Goal: Transaction & Acquisition: Purchase product/service

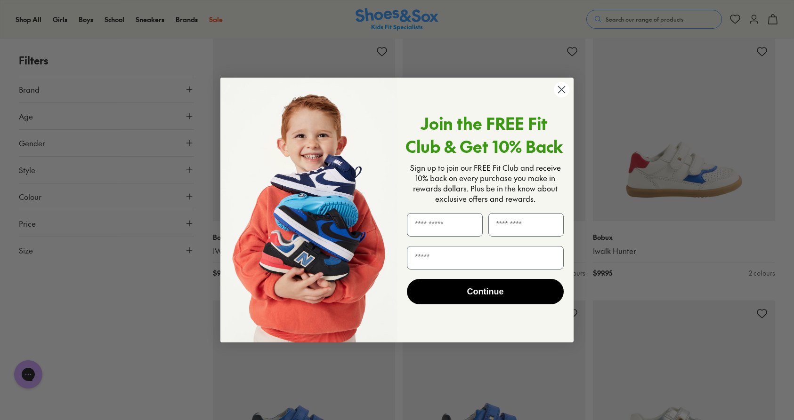
scroll to position [993, 0]
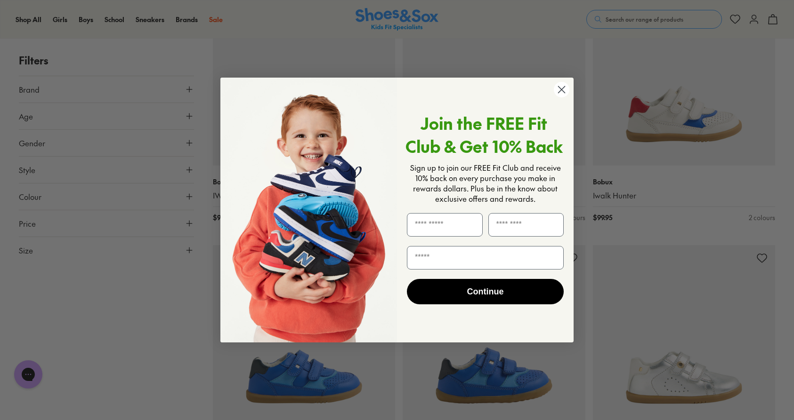
click at [564, 87] on circle "Close dialog" at bounding box center [562, 90] width 16 height 16
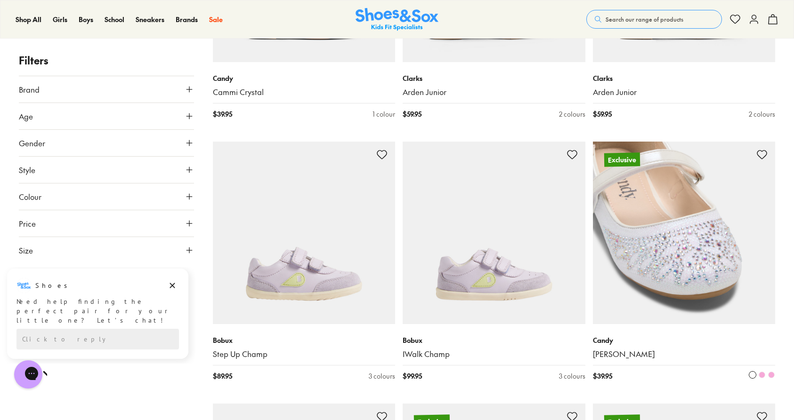
scroll to position [2145, 0]
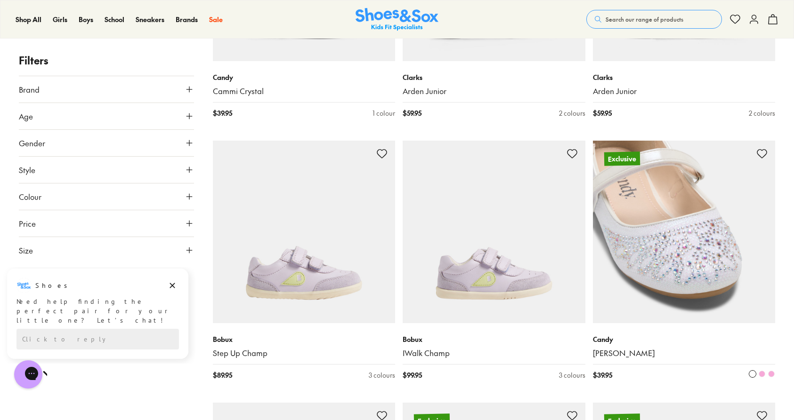
click at [724, 273] on img at bounding box center [684, 232] width 183 height 183
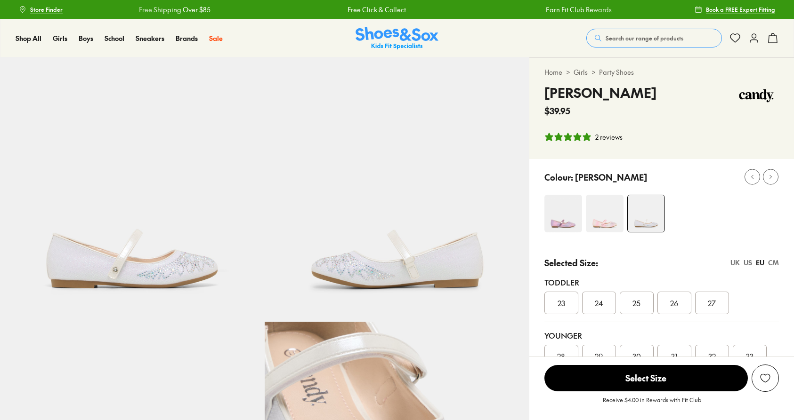
select select "*"
click at [612, 210] on img at bounding box center [605, 214] width 38 height 38
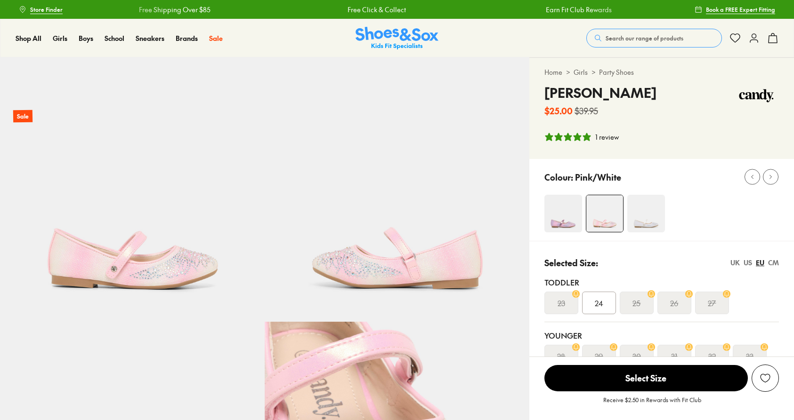
select select "*"
click at [564, 205] on img at bounding box center [563, 214] width 38 height 38
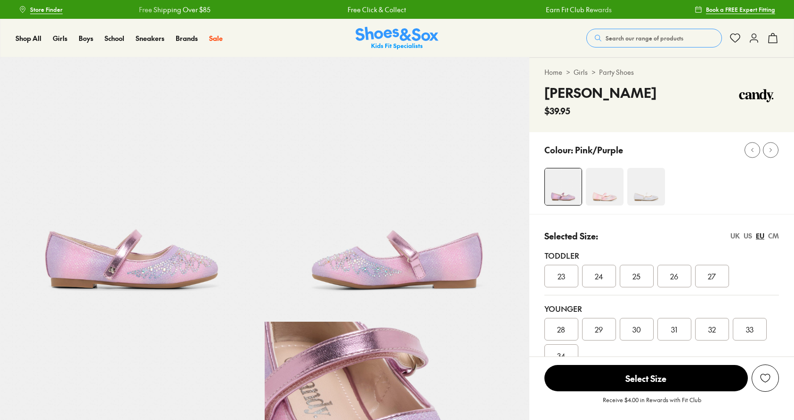
select select "*"
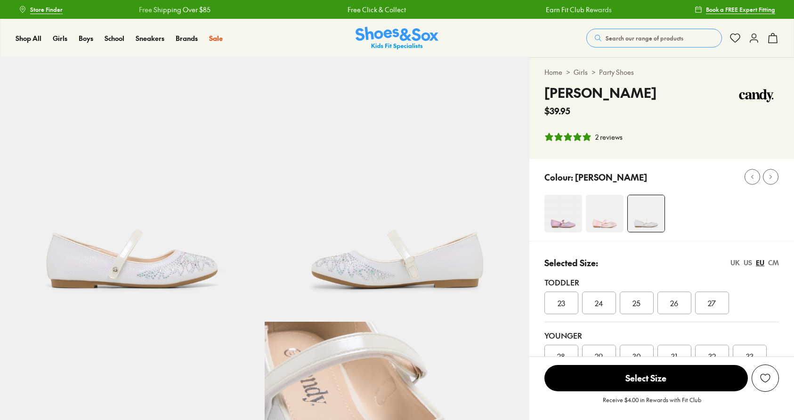
select select "*"
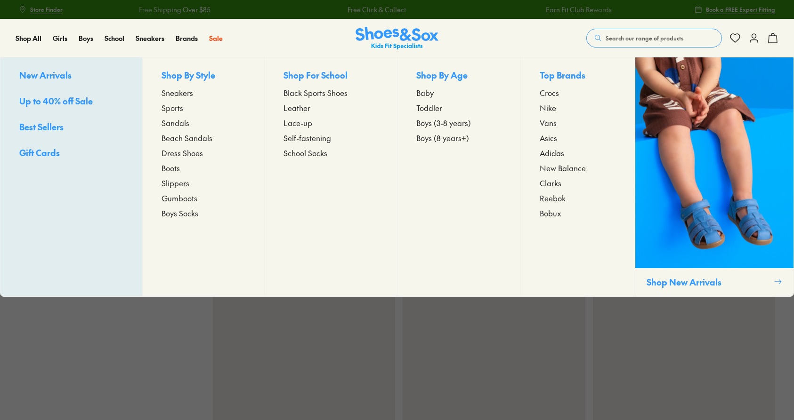
scroll to position [2157, 0]
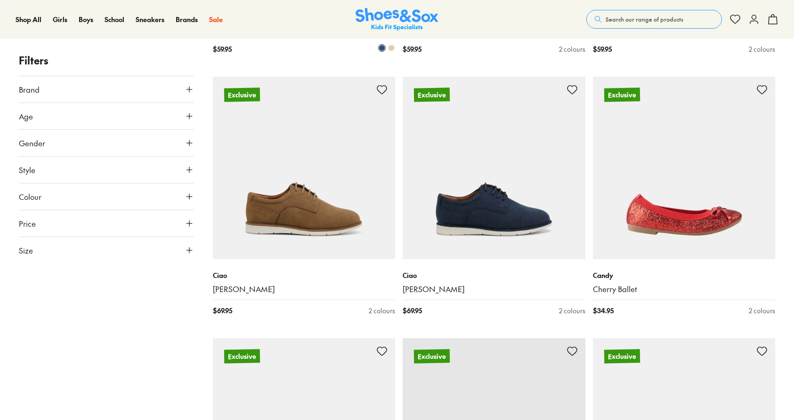
scroll to position [3265, 0]
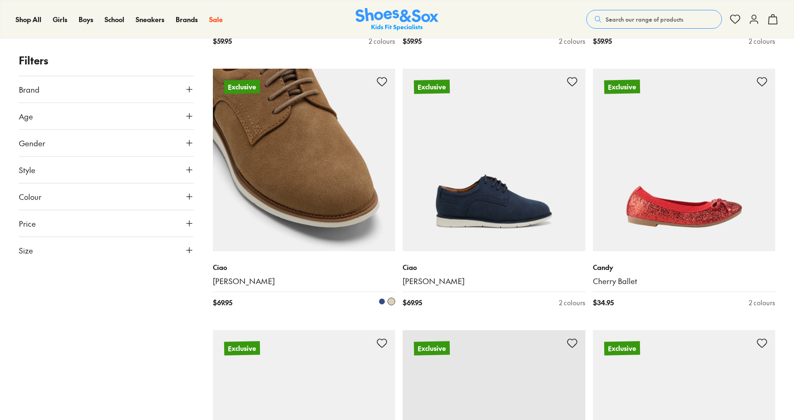
click at [351, 175] on img at bounding box center [304, 160] width 183 height 183
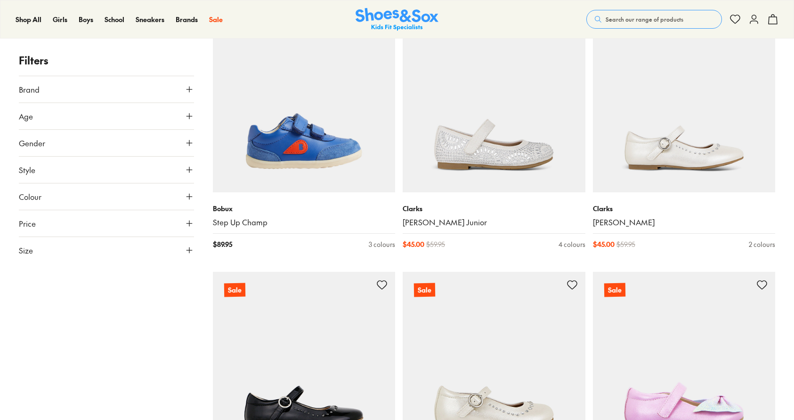
scroll to position [4380, 0]
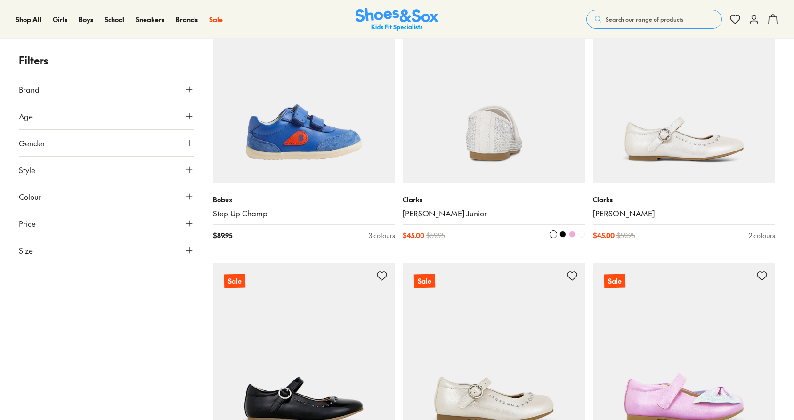
click at [572, 231] on span at bounding box center [572, 234] width 7 height 7
click at [521, 124] on img at bounding box center [494, 92] width 183 height 183
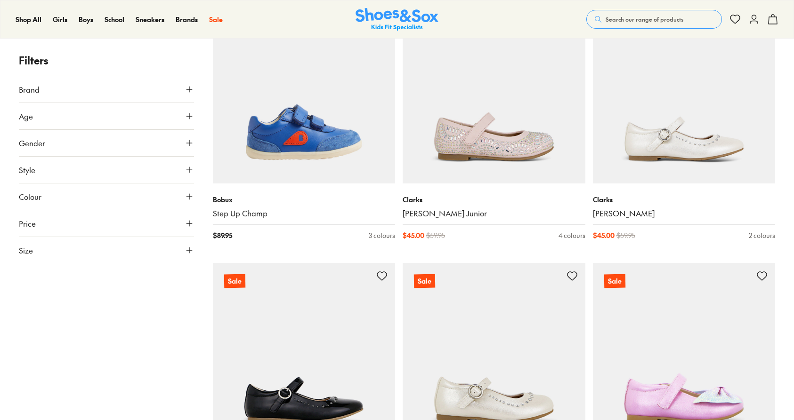
click at [128, 255] on button "Size" at bounding box center [106, 250] width 175 height 26
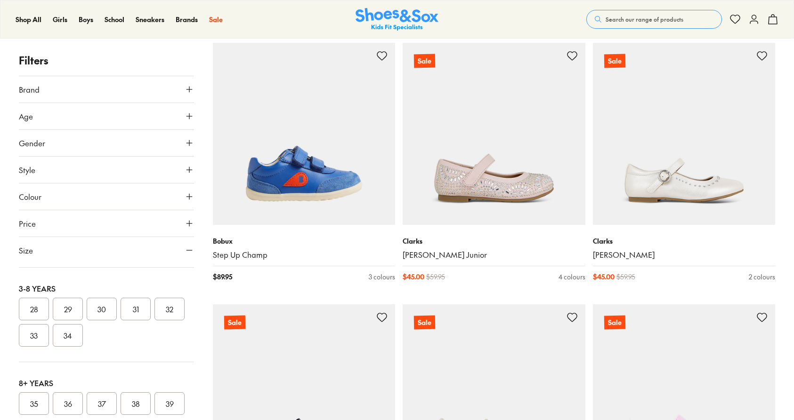
scroll to position [185, 0]
click at [154, 319] on button "32" at bounding box center [169, 308] width 30 height 23
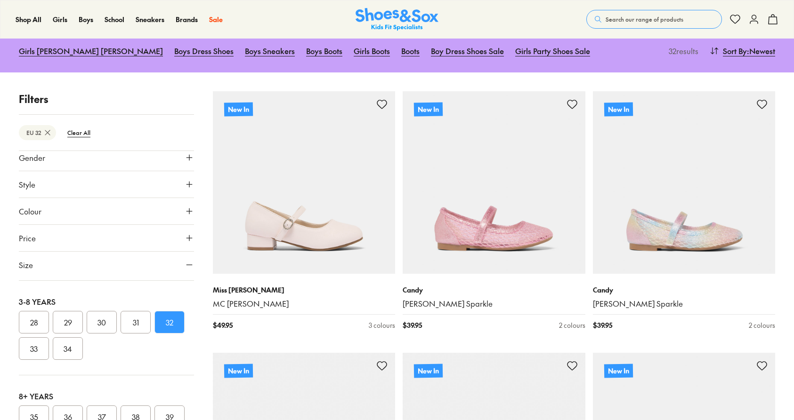
scroll to position [101, 0]
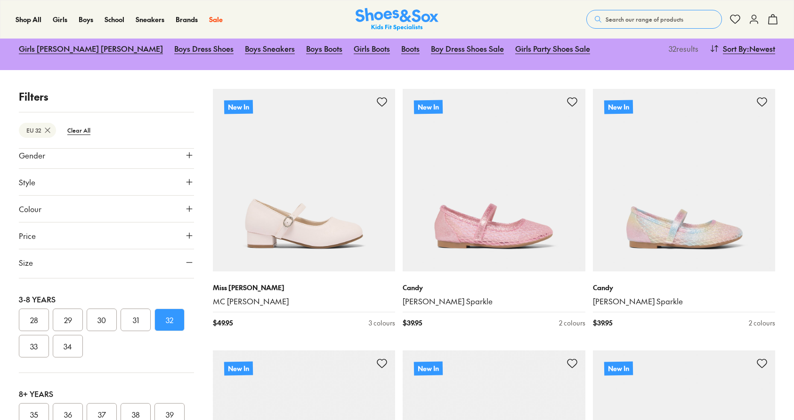
click at [49, 352] on button "33" at bounding box center [34, 346] width 30 height 23
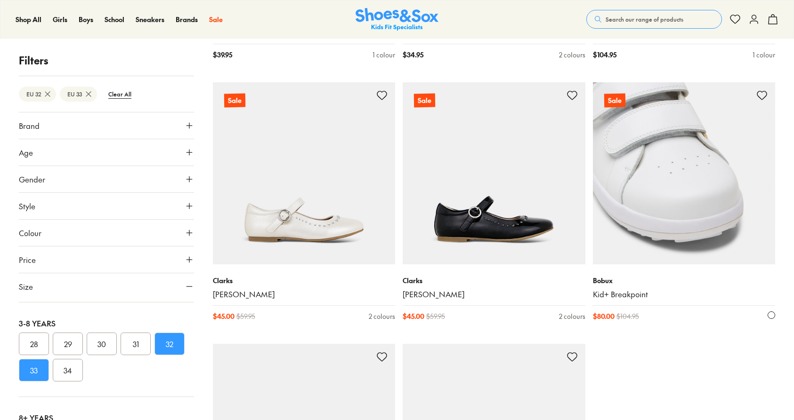
scroll to position [2470, 0]
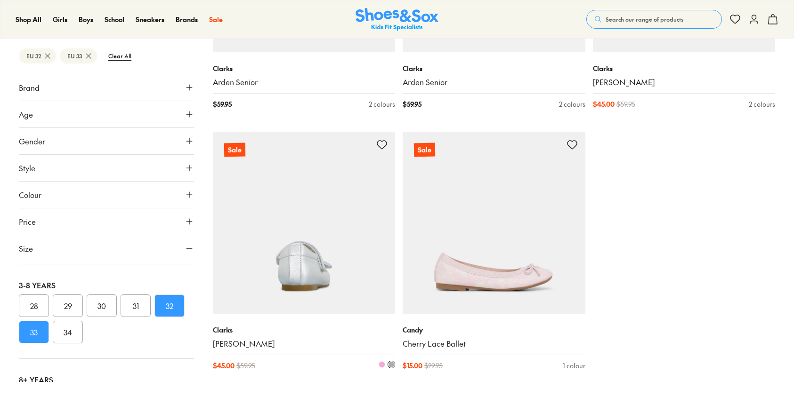
scroll to position [2941, 0]
click at [382, 361] on span at bounding box center [381, 364] width 7 height 7
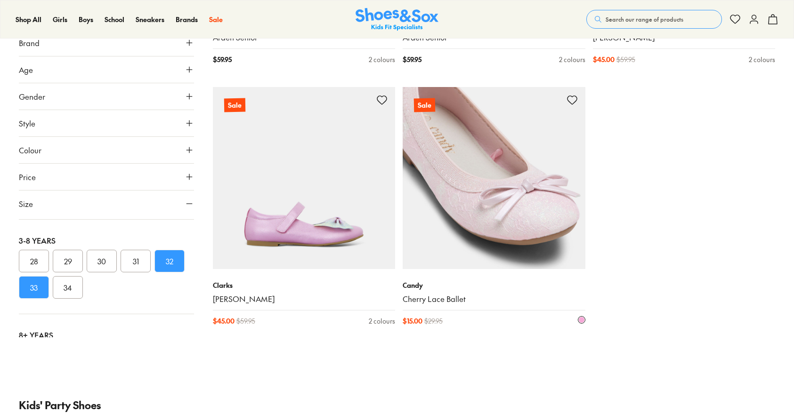
scroll to position [2985, 0]
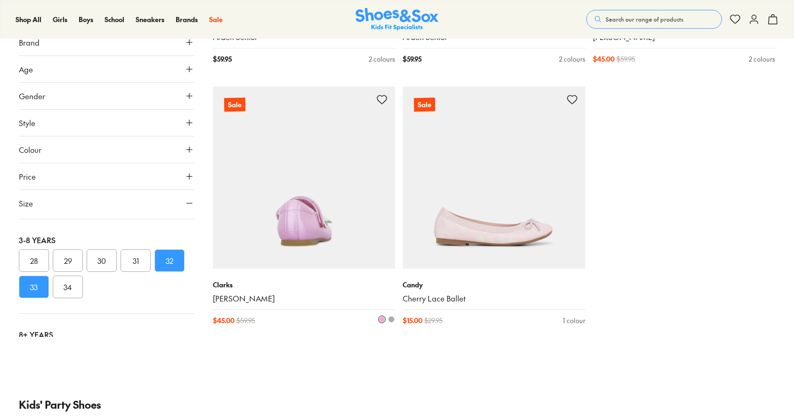
click at [392, 316] on span at bounding box center [391, 319] width 7 height 7
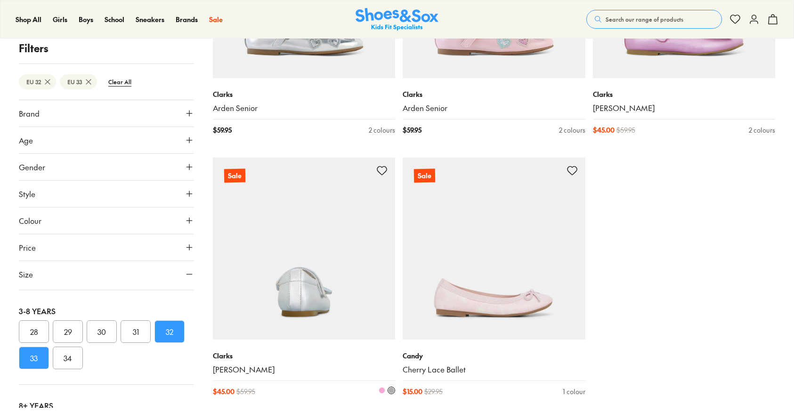
scroll to position [2914, 0]
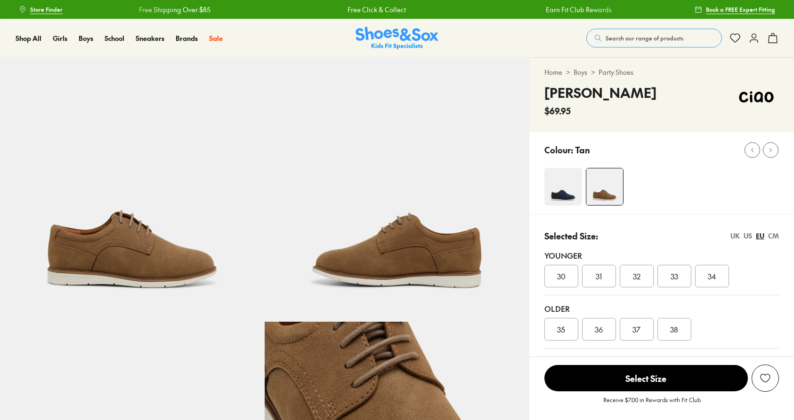
select select "*"
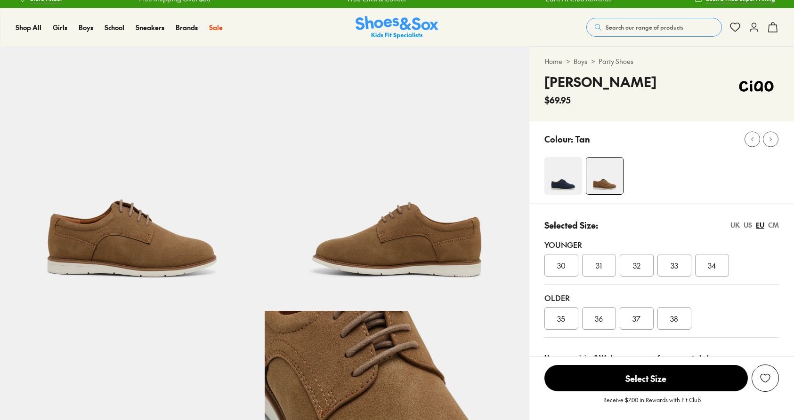
scroll to position [12, 0]
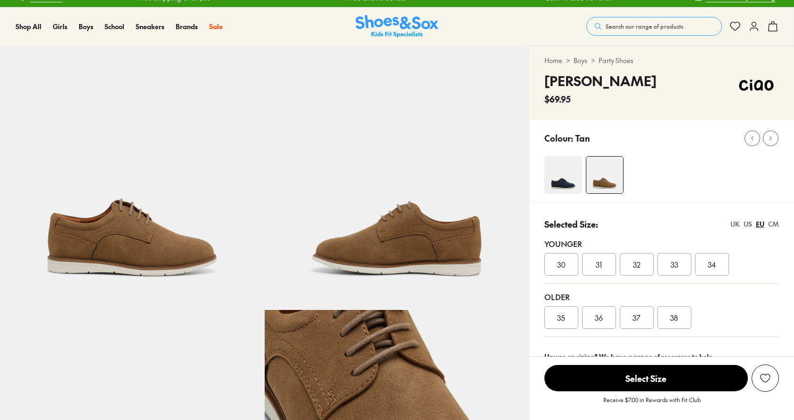
click at [747, 222] on div "US" at bounding box center [747, 224] width 8 height 10
click at [736, 224] on div "UK" at bounding box center [734, 224] width 9 height 10
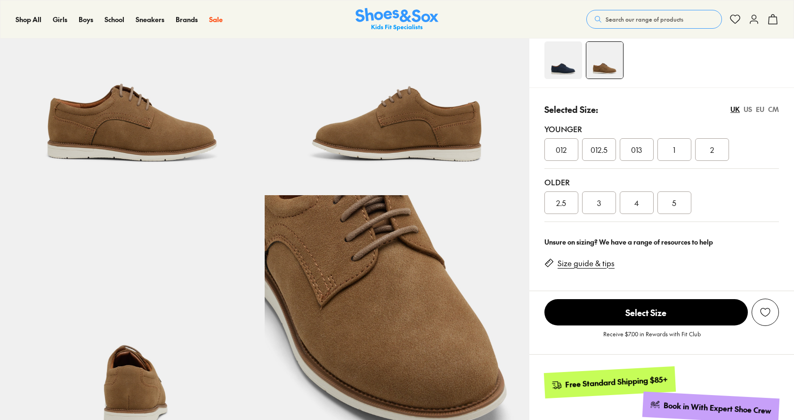
scroll to position [124, 0]
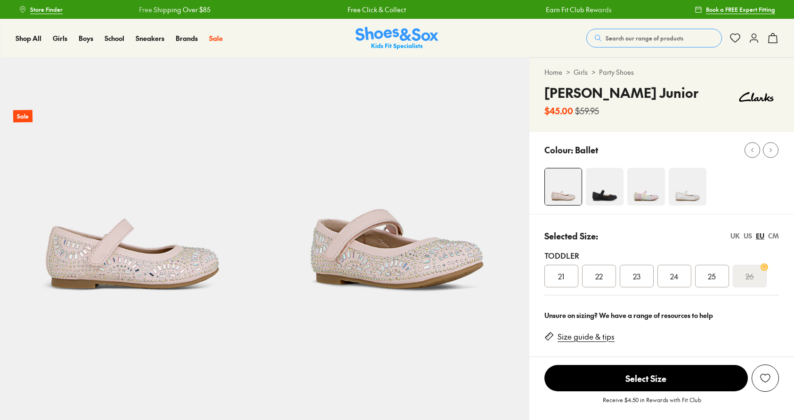
select select "*"
click at [732, 236] on div "UK" at bounding box center [734, 236] width 9 height 10
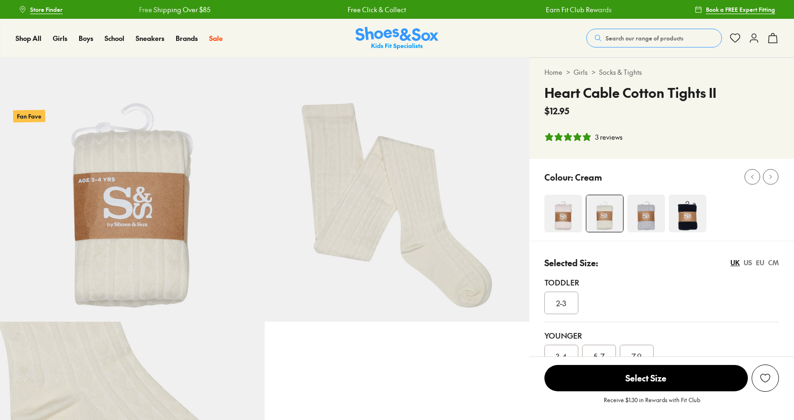
select select "*"
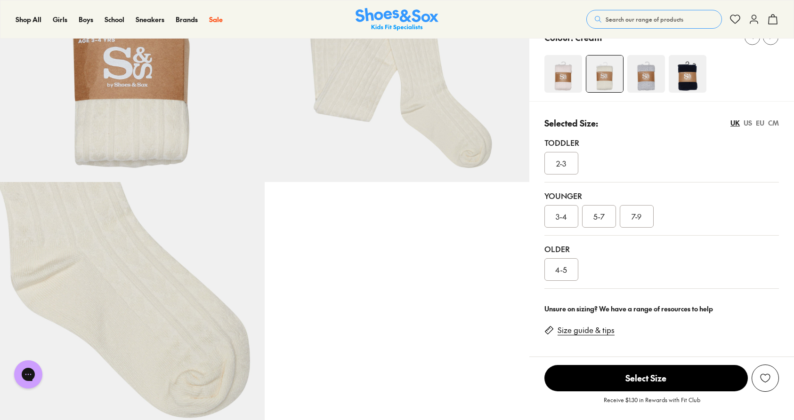
scroll to position [140, 0]
click at [773, 122] on div "CM" at bounding box center [773, 123] width 11 height 10
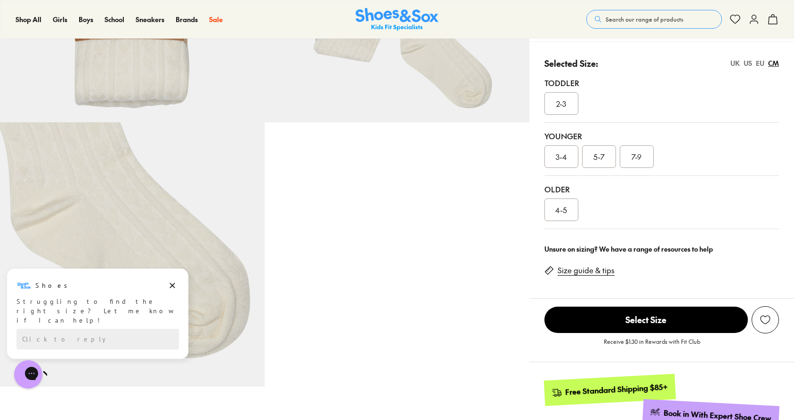
scroll to position [193, 0]
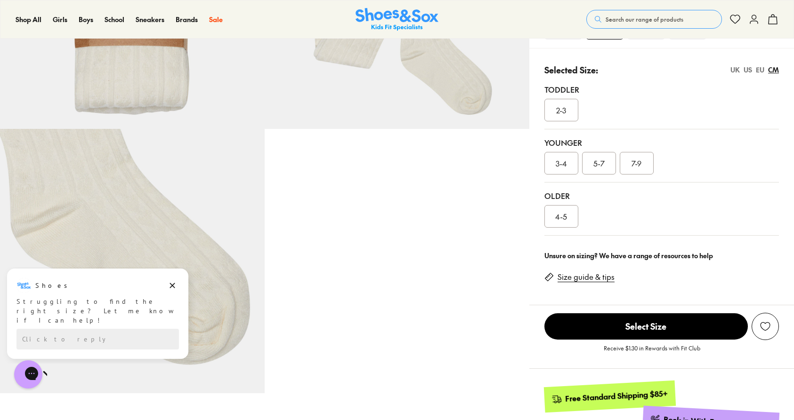
click at [570, 276] on link "Size guide & tips" at bounding box center [585, 277] width 57 height 10
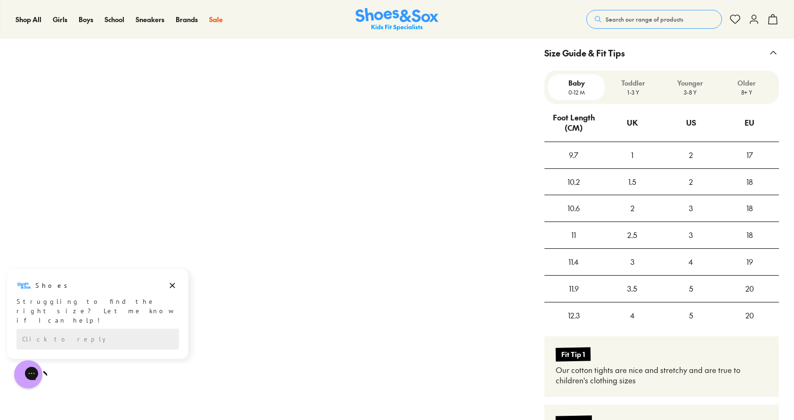
scroll to position [720, 0]
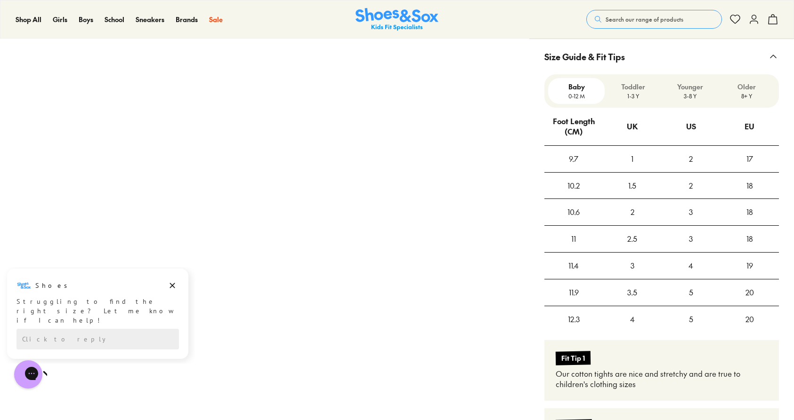
click at [752, 101] on div "Older 8+ Y" at bounding box center [746, 91] width 57 height 26
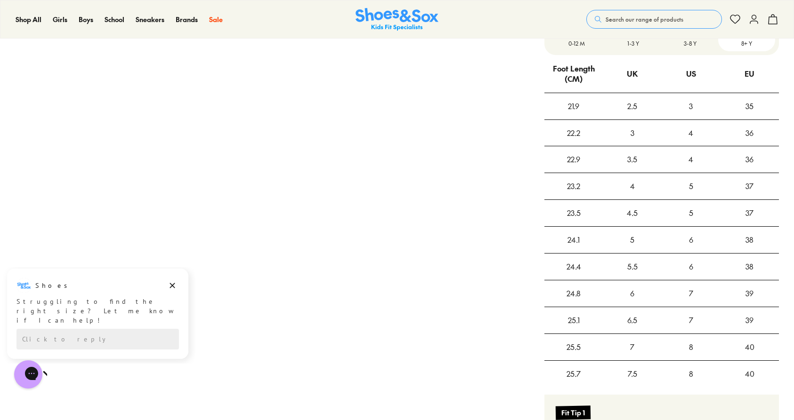
scroll to position [767, 0]
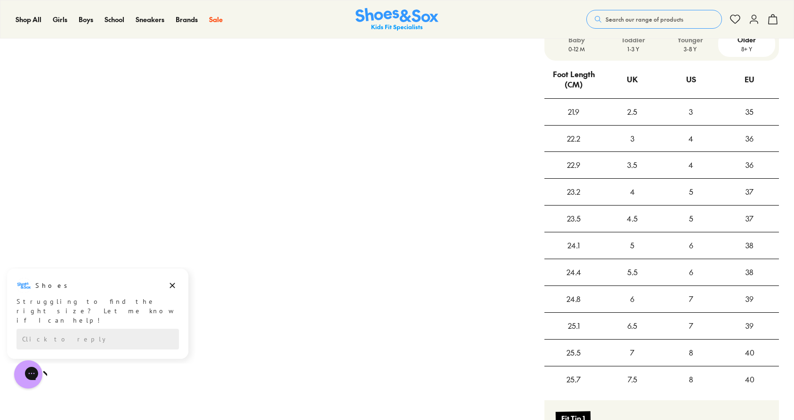
click at [693, 45] on p "3-8 Y" at bounding box center [689, 49] width 49 height 8
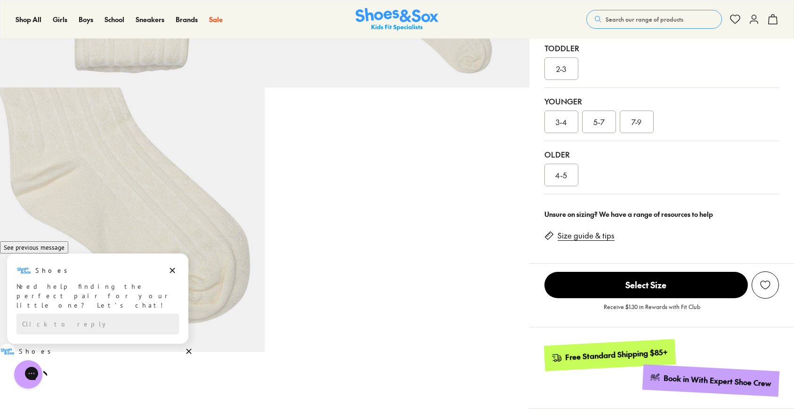
scroll to position [236, 0]
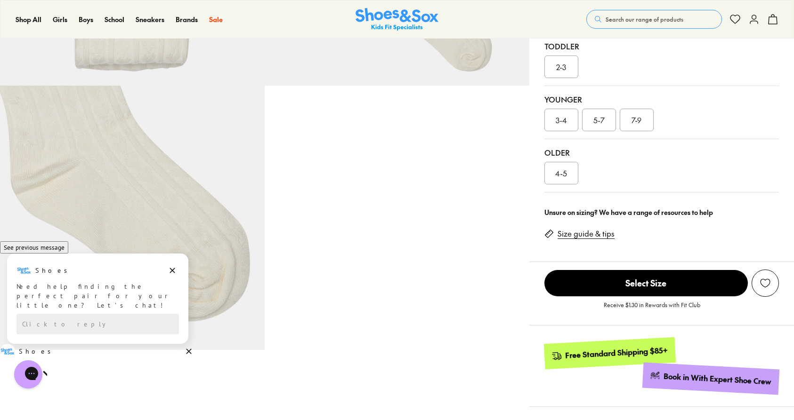
click at [642, 127] on div "7-9" at bounding box center [637, 120] width 34 height 23
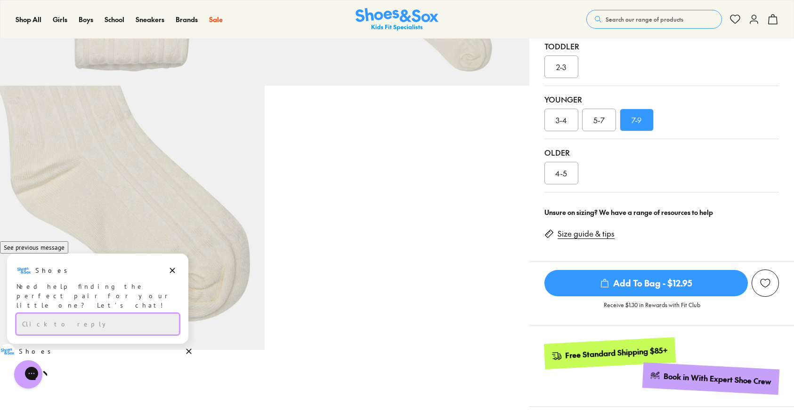
click at [129, 330] on div "Click to reply" at bounding box center [97, 324] width 162 height 21
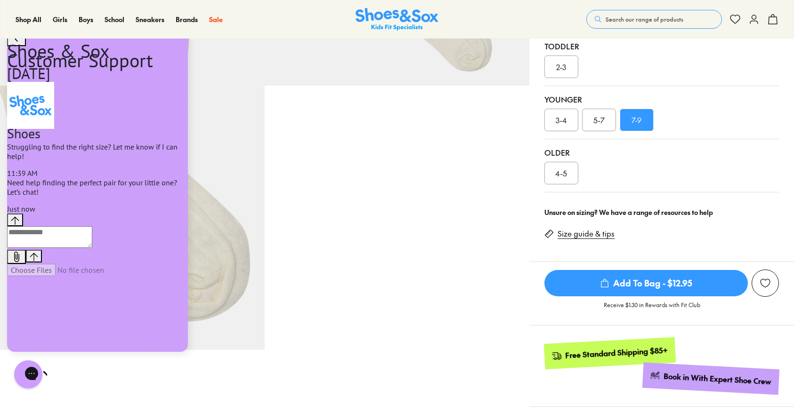
click at [92, 248] on textarea "live chat message input" at bounding box center [49, 237] width 85 height 22
type textarea "**********"
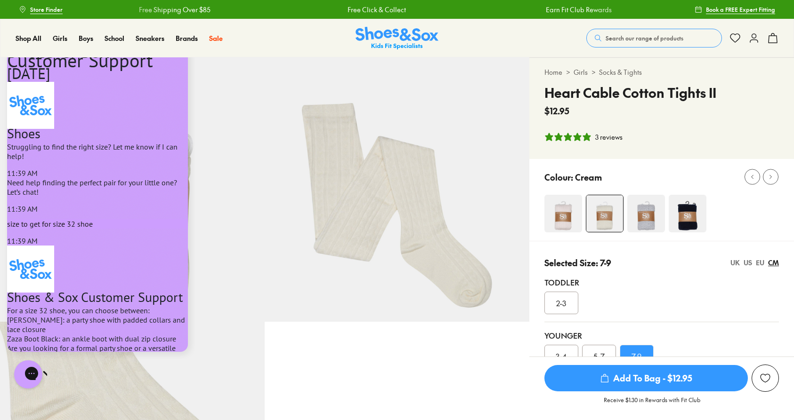
scroll to position [217, 0]
type textarea "**********"
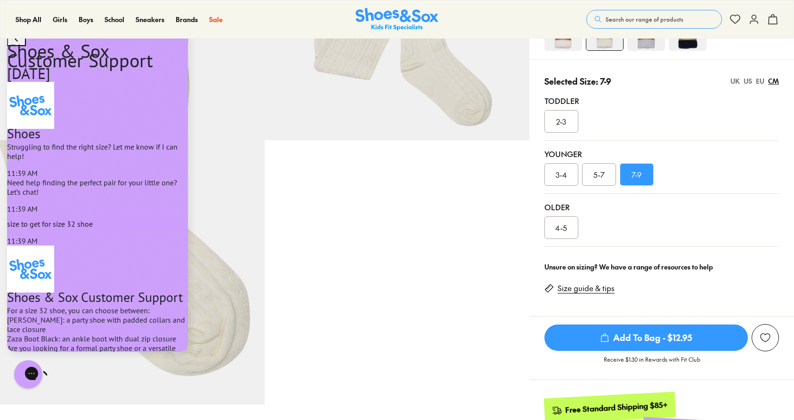
scroll to position [520, 0]
click at [645, 345] on span "Add To Bag - $12.95" at bounding box center [645, 338] width 203 height 26
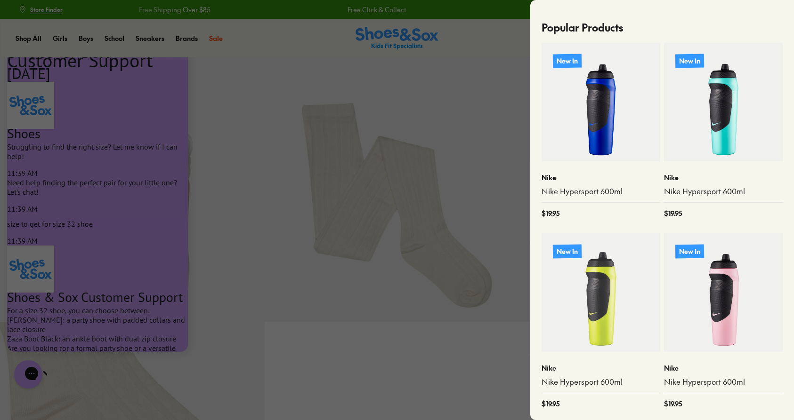
scroll to position [0, 0]
click at [506, 173] on div at bounding box center [397, 210] width 794 height 420
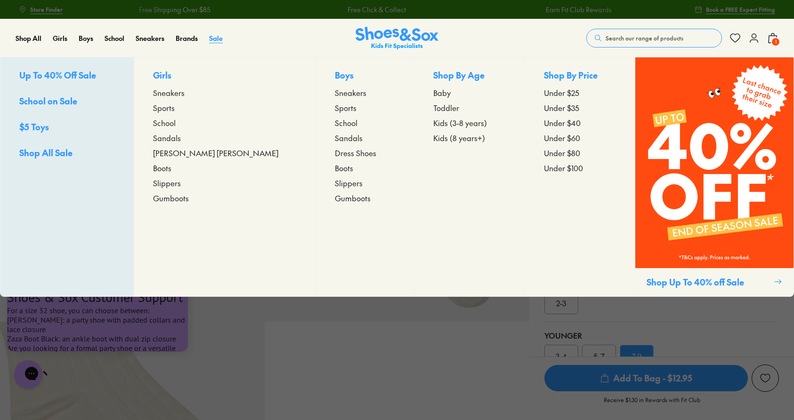
click at [214, 38] on span "Sale" at bounding box center [216, 37] width 14 height 9
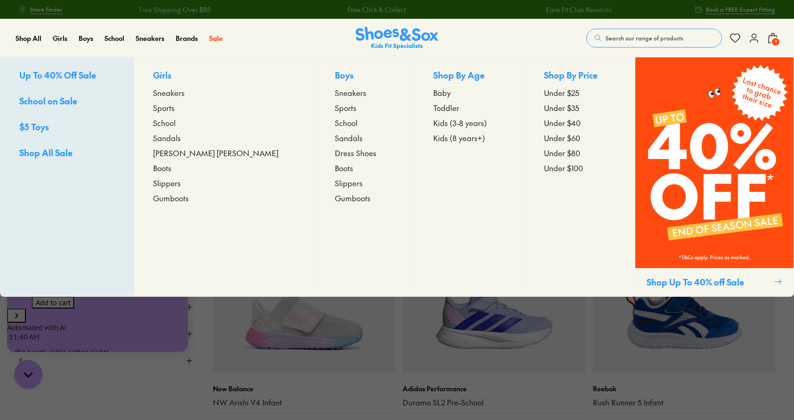
scroll to position [438, 0]
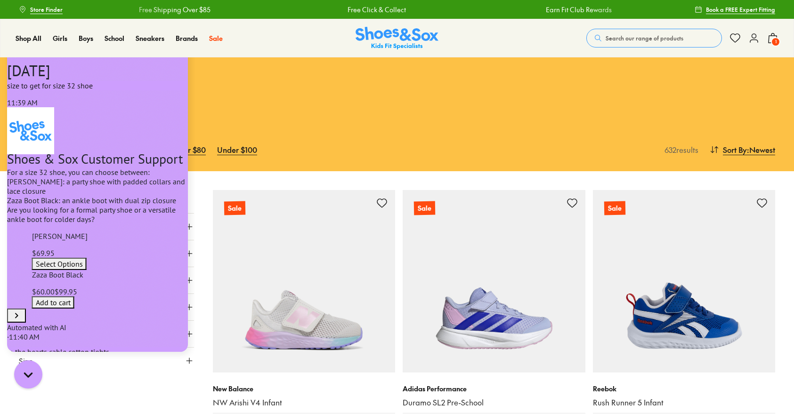
click at [330, 141] on div "Girls Boys Under $35 Under $60 Under $80 Under $100" at bounding box center [340, 149] width 642 height 21
click at [24, 384] on div "Close gorgias live chat" at bounding box center [28, 374] width 21 height 21
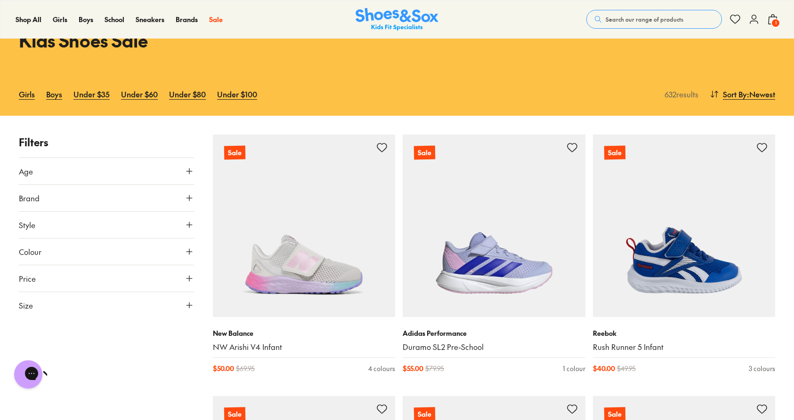
scroll to position [56, 0]
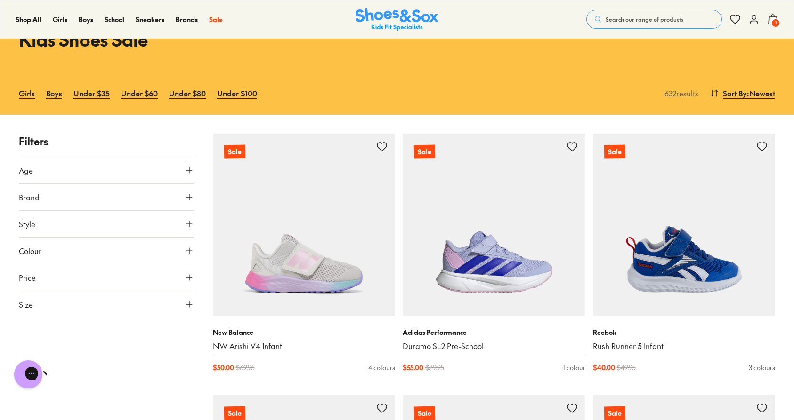
click at [86, 309] on button "Size" at bounding box center [106, 304] width 175 height 26
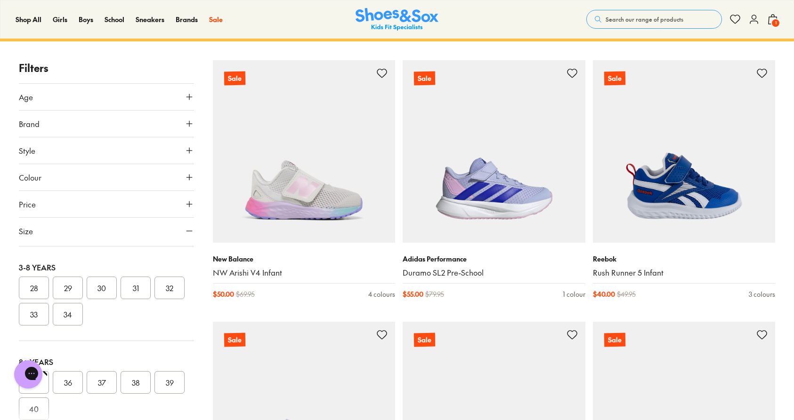
scroll to position [187, 0]
click at [162, 292] on button "32" at bounding box center [169, 286] width 30 height 23
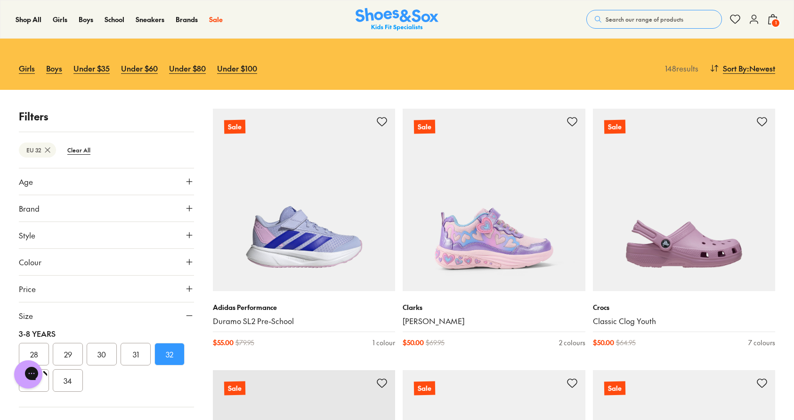
scroll to position [203, 0]
click at [49, 383] on button "33" at bounding box center [34, 381] width 30 height 23
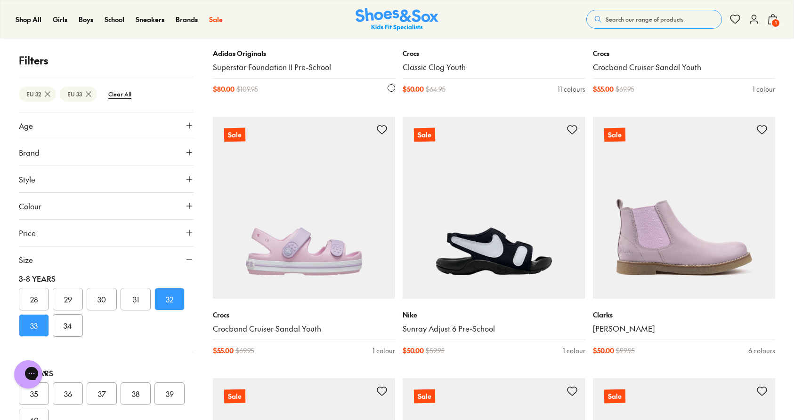
scroll to position [600, 0]
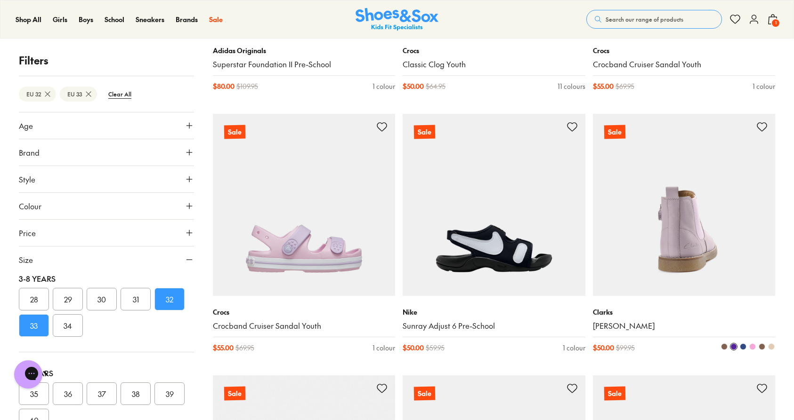
click at [700, 252] on img at bounding box center [684, 205] width 183 height 183
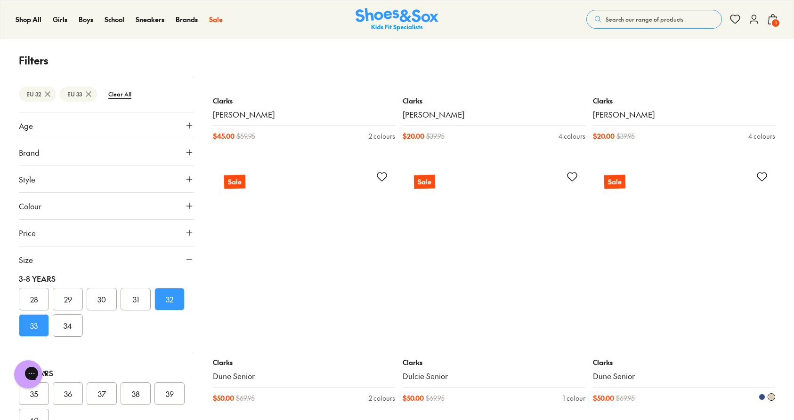
scroll to position [3447, 0]
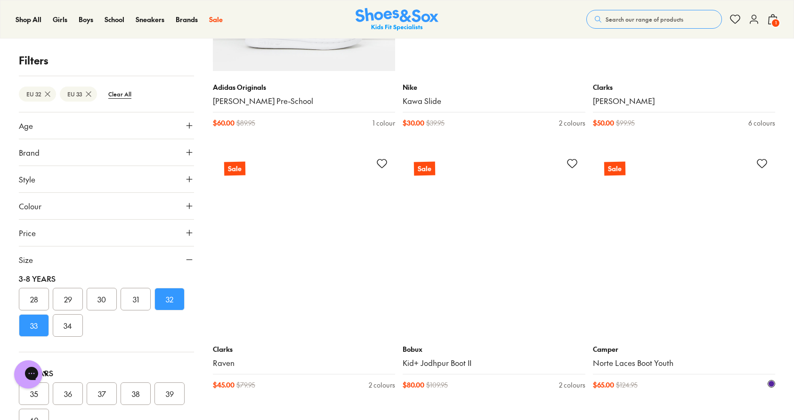
scroll to position [5824, 0]
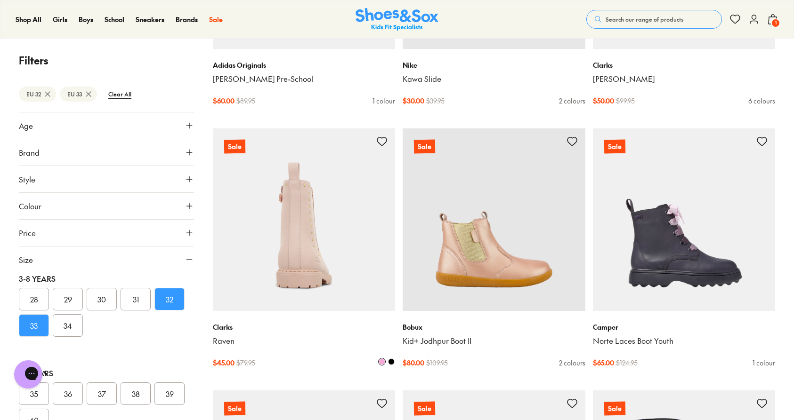
click at [335, 266] on img at bounding box center [304, 220] width 183 height 183
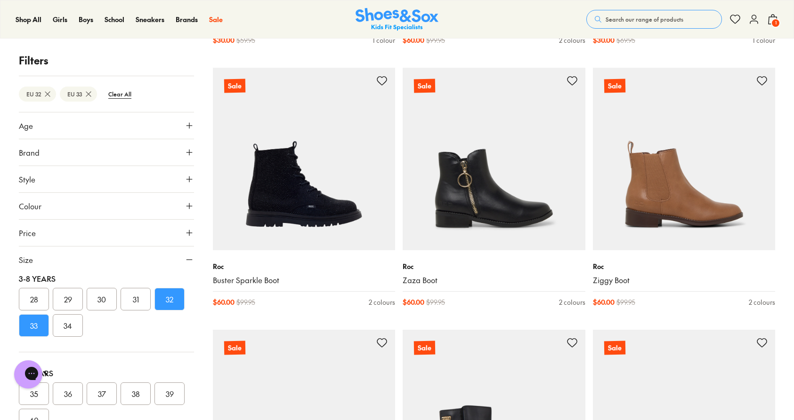
scroll to position [7720, 0]
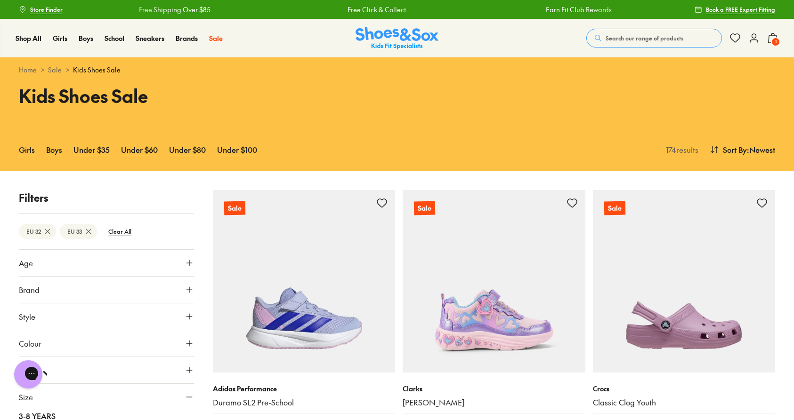
click at [775, 46] on span "1" at bounding box center [775, 41] width 9 height 9
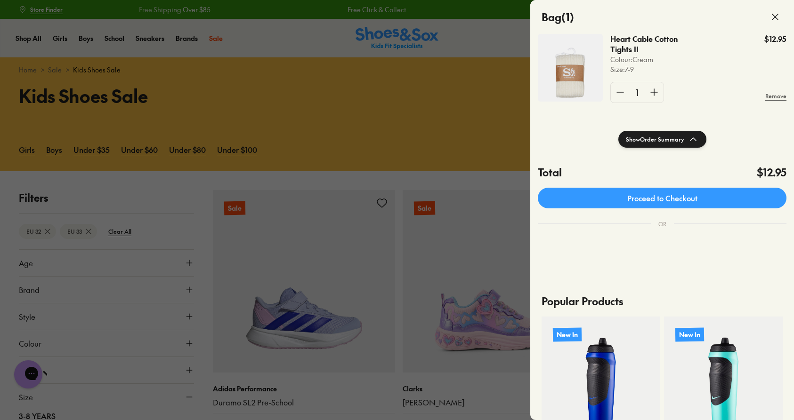
scroll to position [69, 0]
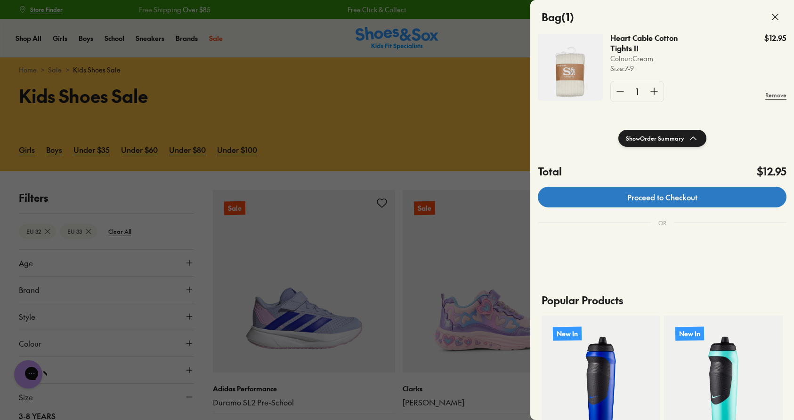
click at [663, 198] on link "Proceed to Checkout" at bounding box center [662, 197] width 249 height 21
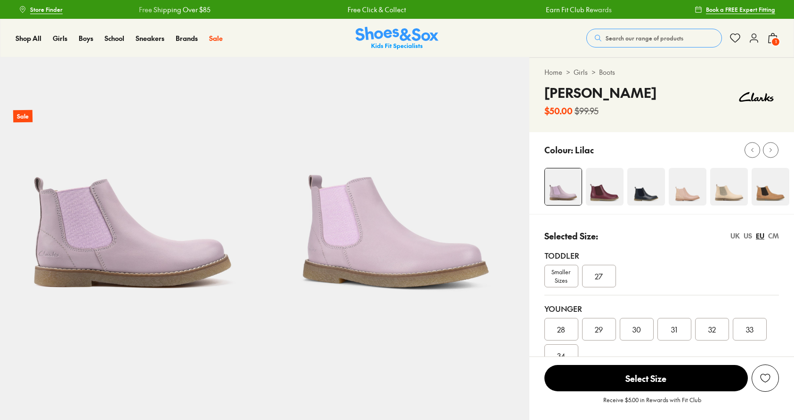
select select "*"
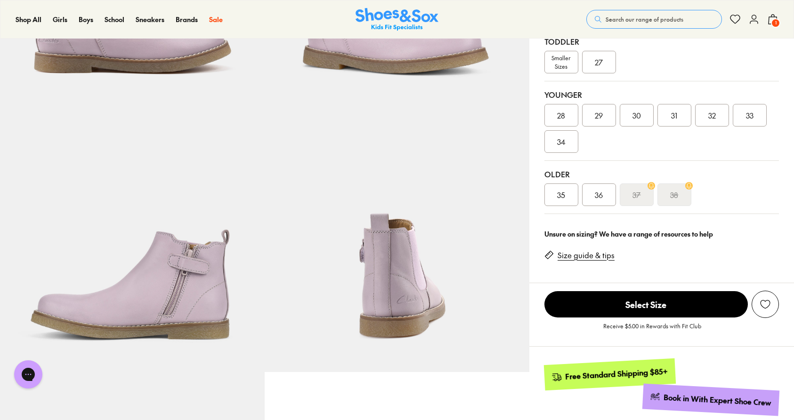
click at [708, 120] on span "32" at bounding box center [712, 115] width 8 height 11
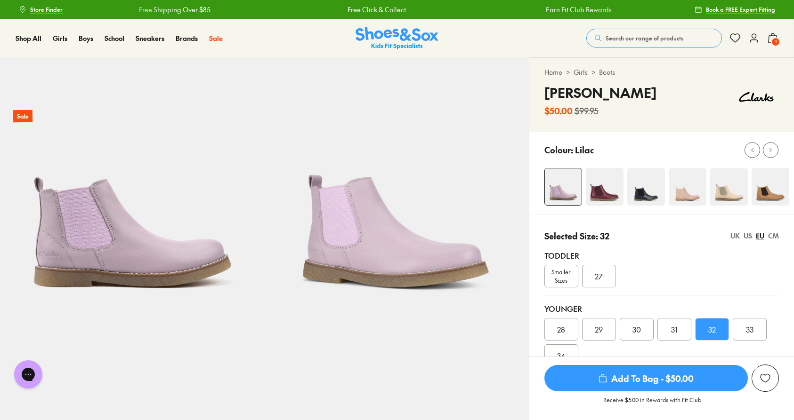
click at [603, 382] on use "submit" at bounding box center [602, 379] width 7 height 8
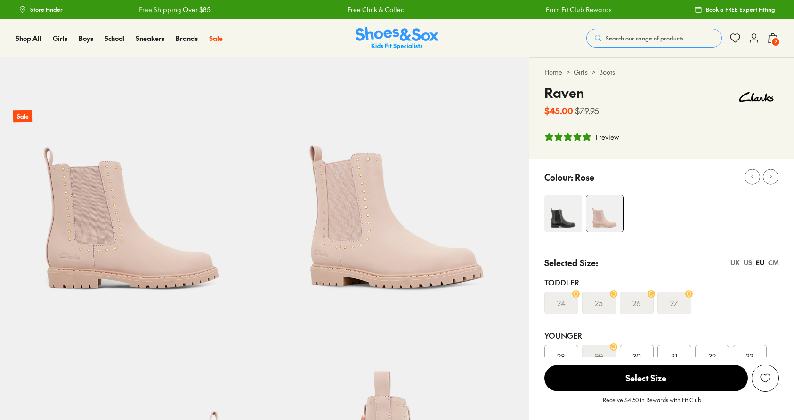
select select "*"
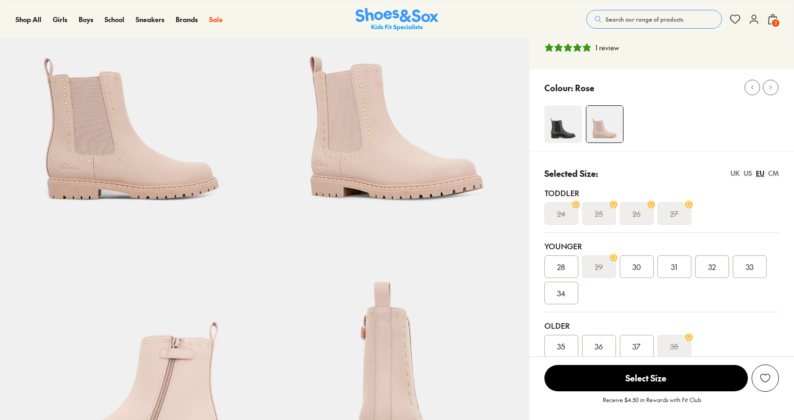
scroll to position [94, 0]
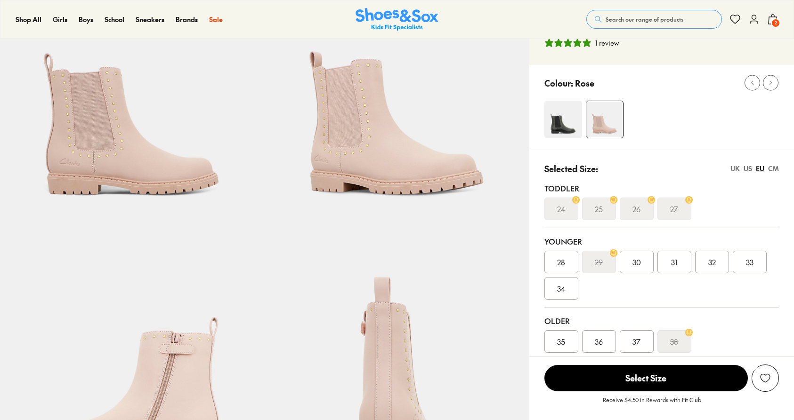
click at [713, 266] on span "32" at bounding box center [712, 262] width 8 height 11
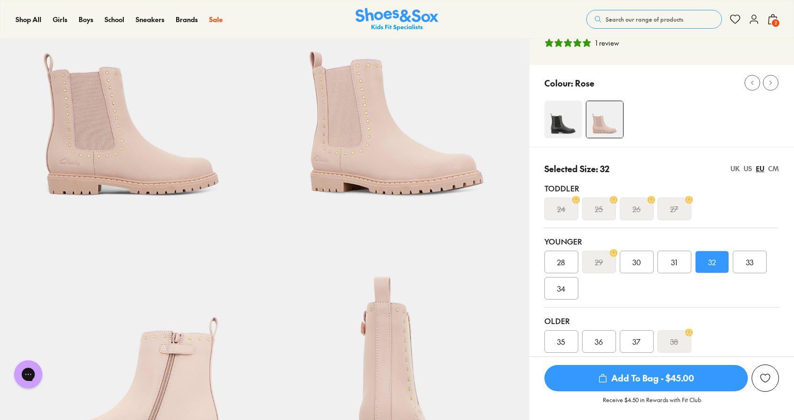
click at [637, 384] on span "Add To Bag - $45.00" at bounding box center [645, 378] width 203 height 26
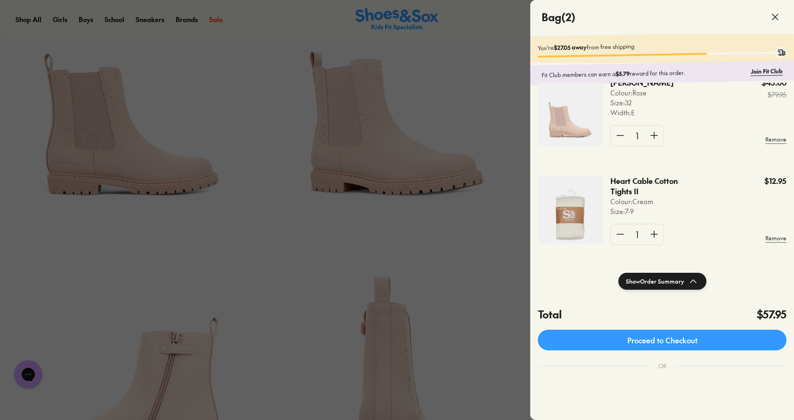
scroll to position [26, 0]
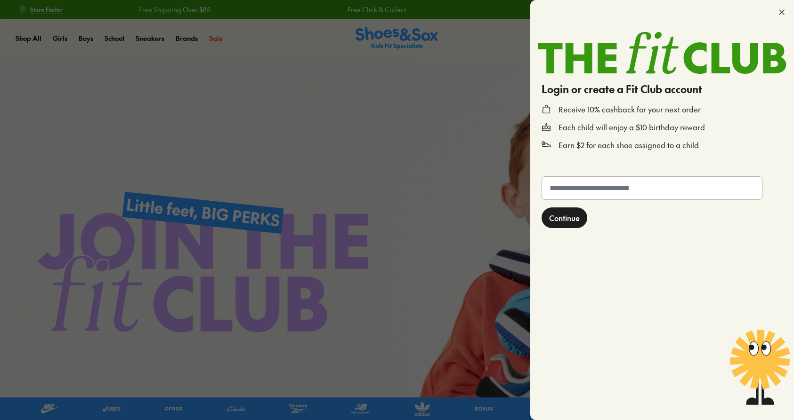
click at [586, 189] on input "text" at bounding box center [652, 188] width 220 height 23
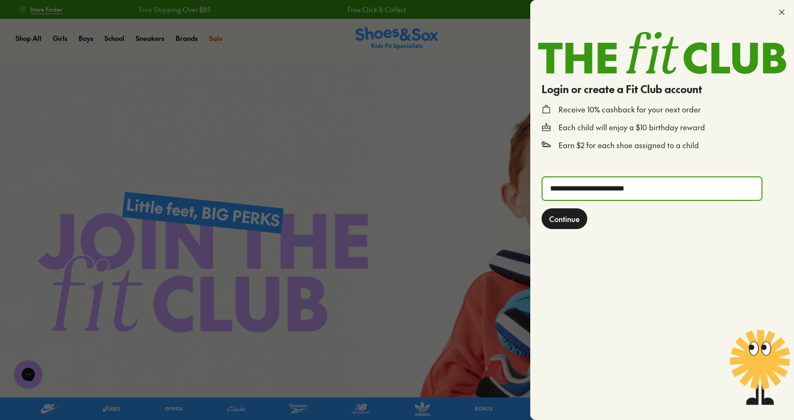
type input "**********"
click at [557, 225] on button "Continue" at bounding box center [564, 219] width 46 height 21
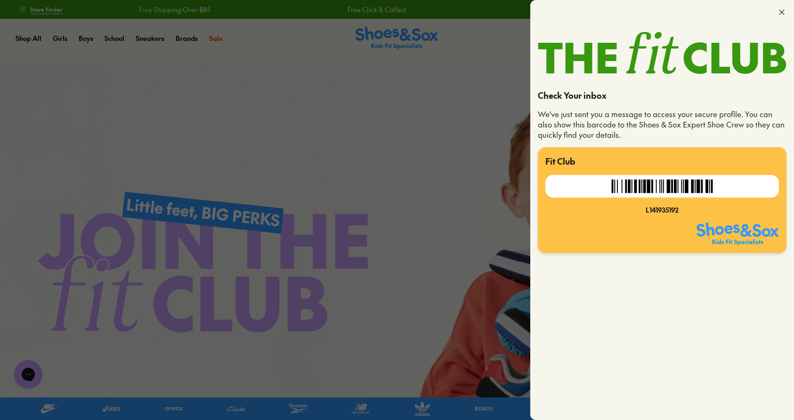
click at [779, 15] on icon at bounding box center [781, 12] width 9 height 9
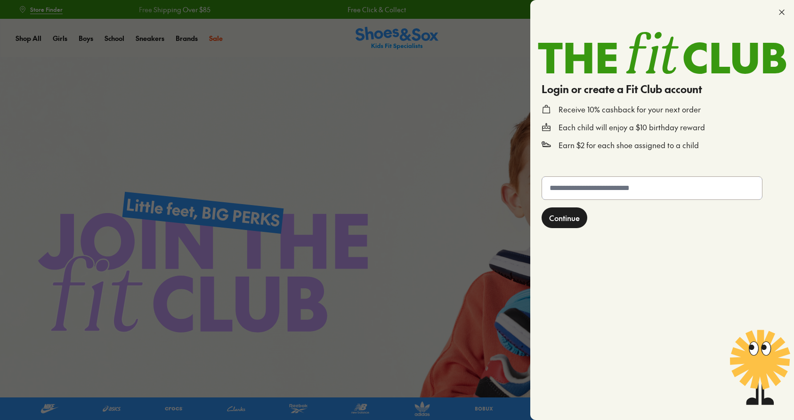
click at [605, 196] on input "text" at bounding box center [652, 188] width 220 height 23
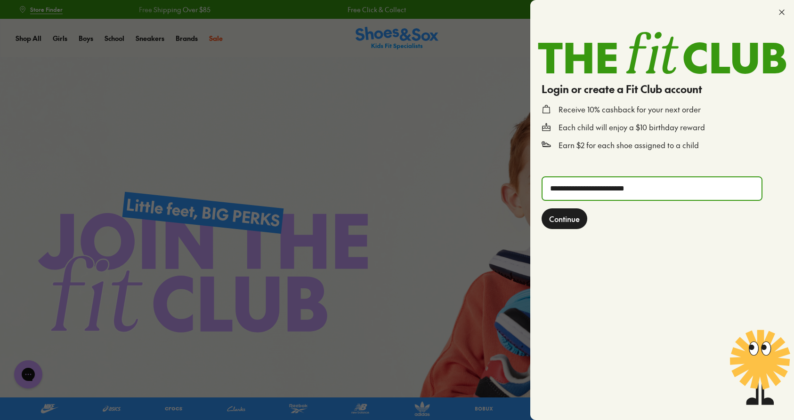
type input "**********"
click at [568, 222] on span "Continue" at bounding box center [564, 218] width 31 height 11
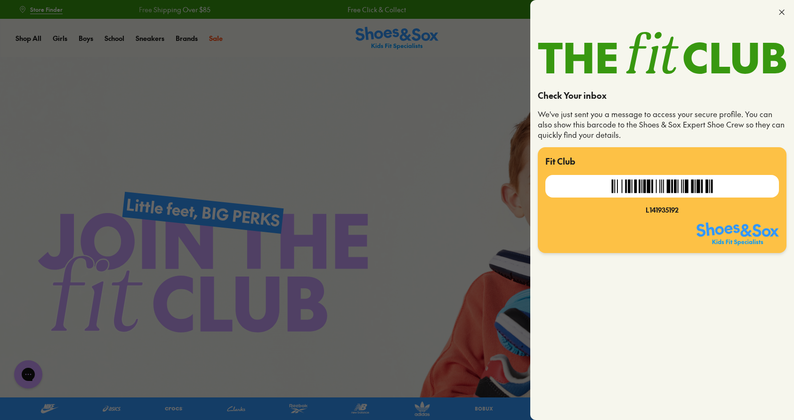
click at [778, 10] on icon at bounding box center [781, 12] width 9 height 9
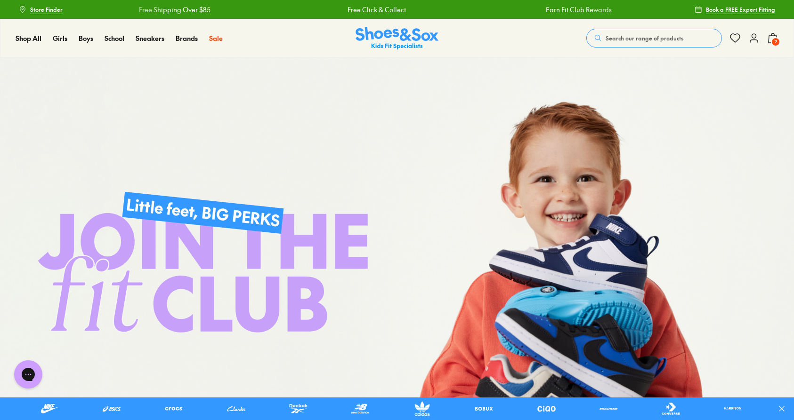
click at [755, 40] on icon at bounding box center [753, 37] width 11 height 11
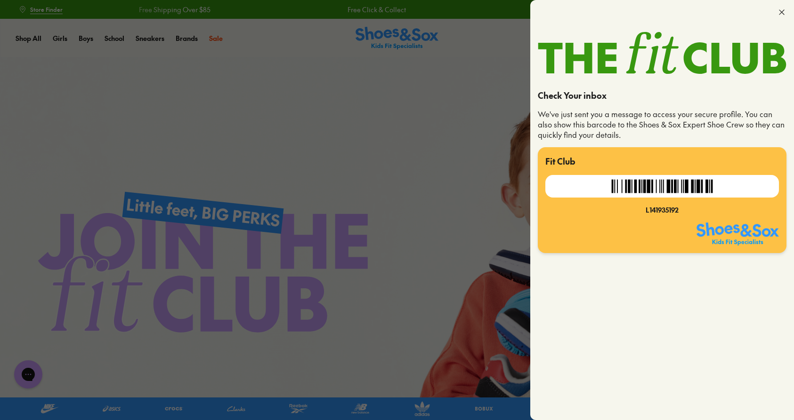
click at [782, 15] on icon at bounding box center [781, 12] width 9 height 9
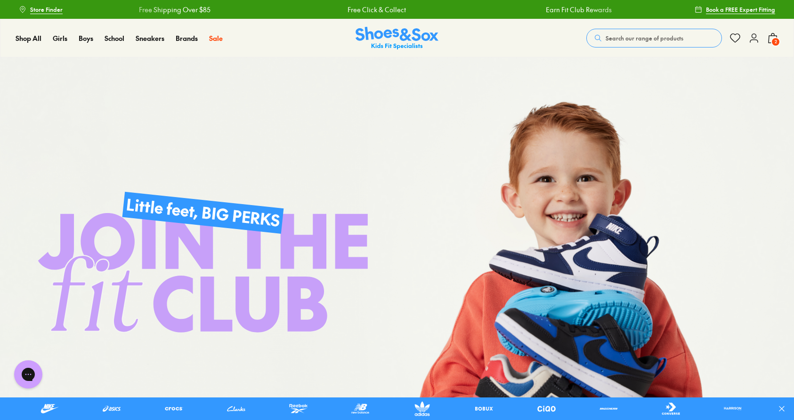
click at [771, 43] on span "2" at bounding box center [775, 41] width 9 height 9
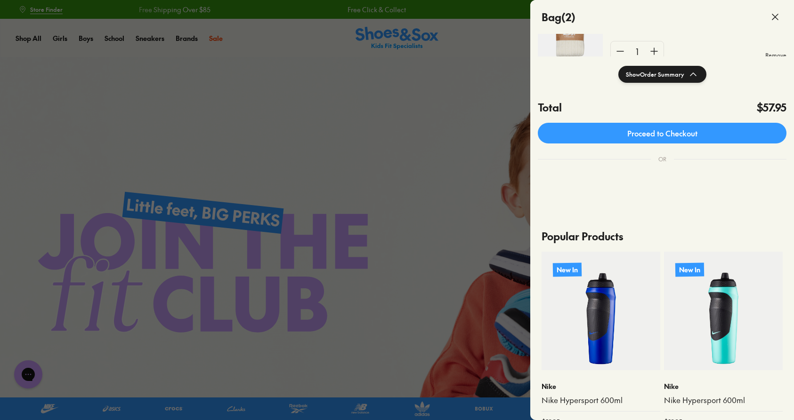
scroll to position [211, 0]
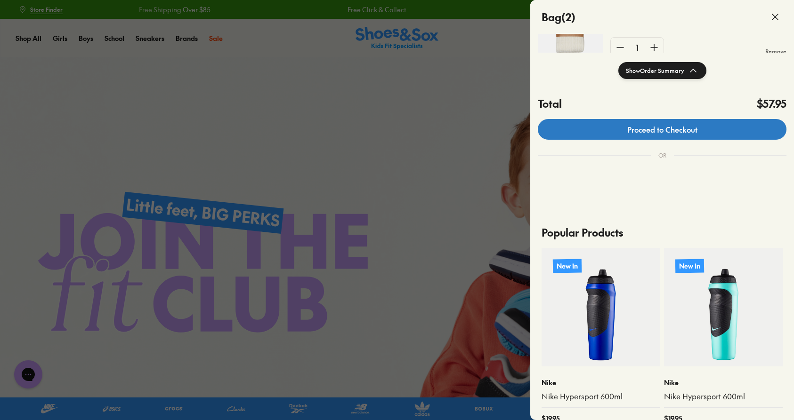
click at [706, 129] on link "Proceed to Checkout" at bounding box center [662, 129] width 249 height 21
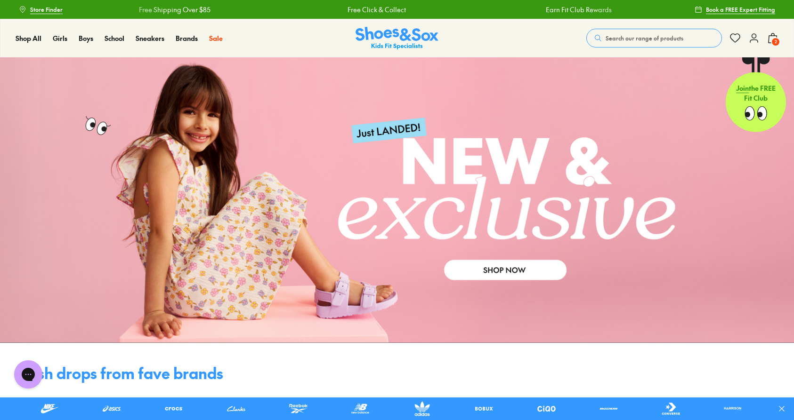
click at [754, 40] on use at bounding box center [754, 38] width 8 height 8
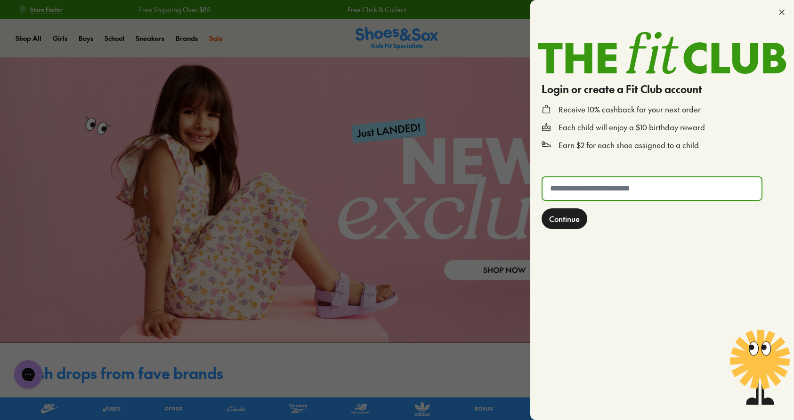
click at [595, 192] on input "text" at bounding box center [651, 188] width 219 height 23
type input "**********"
click at [561, 218] on span "Continue" at bounding box center [564, 218] width 31 height 11
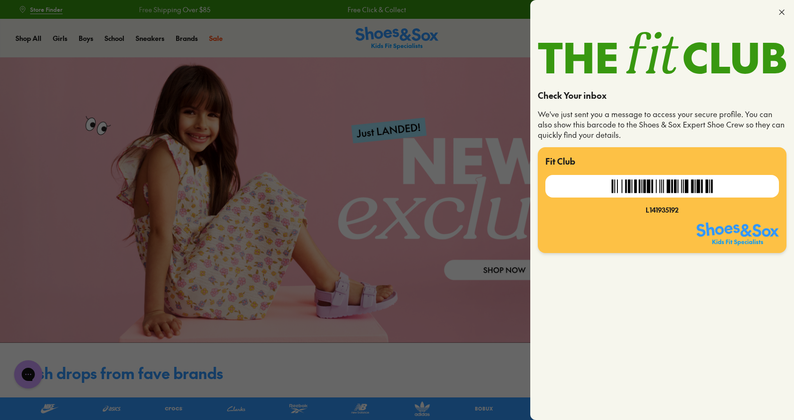
click at [378, 253] on div at bounding box center [397, 210] width 794 height 420
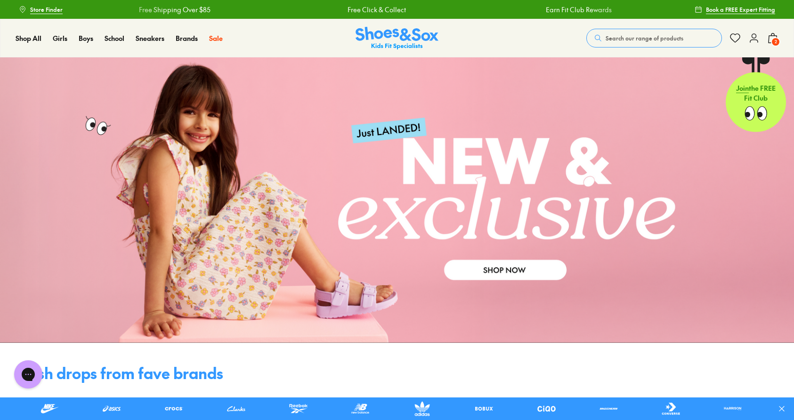
click at [743, 109] on p "Join the FREE Fit Club" at bounding box center [755, 93] width 60 height 35
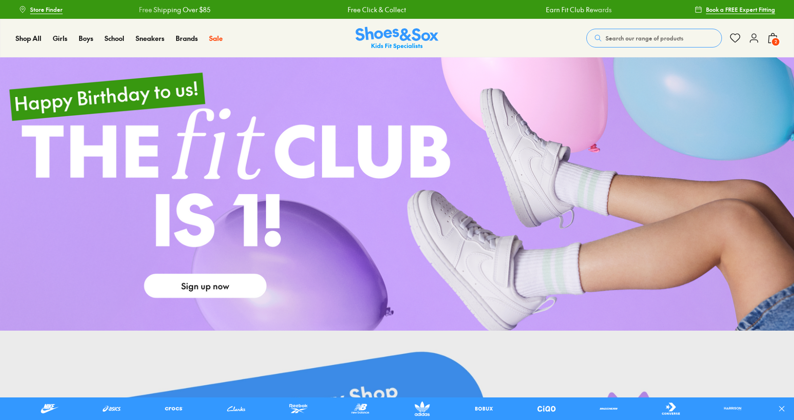
click at [236, 291] on link at bounding box center [397, 194] width 794 height 274
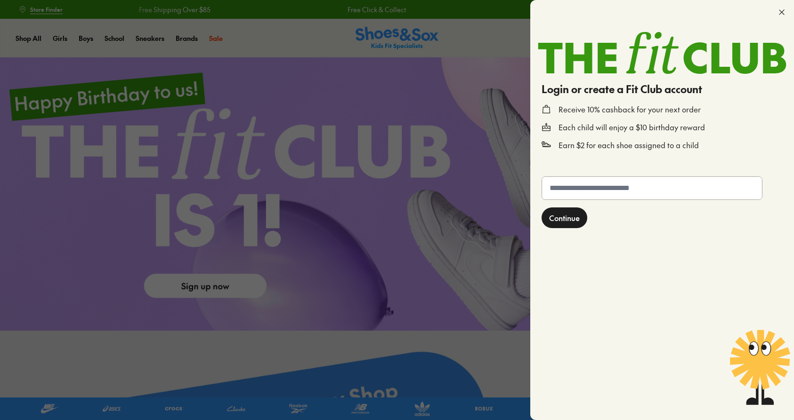
click at [443, 86] on div at bounding box center [397, 210] width 794 height 420
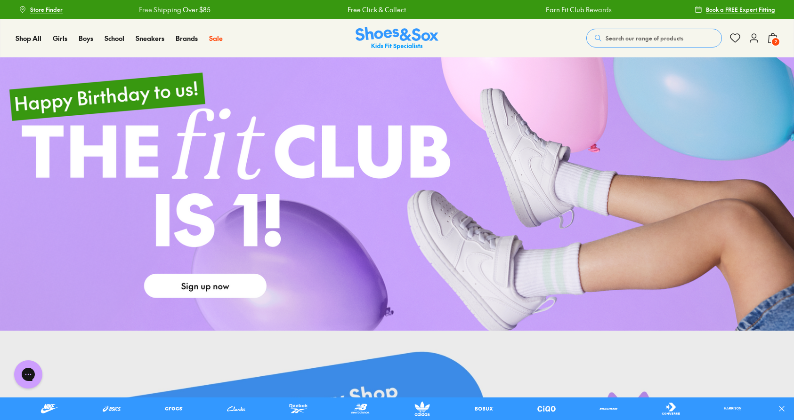
click at [751, 38] on icon at bounding box center [753, 37] width 11 height 11
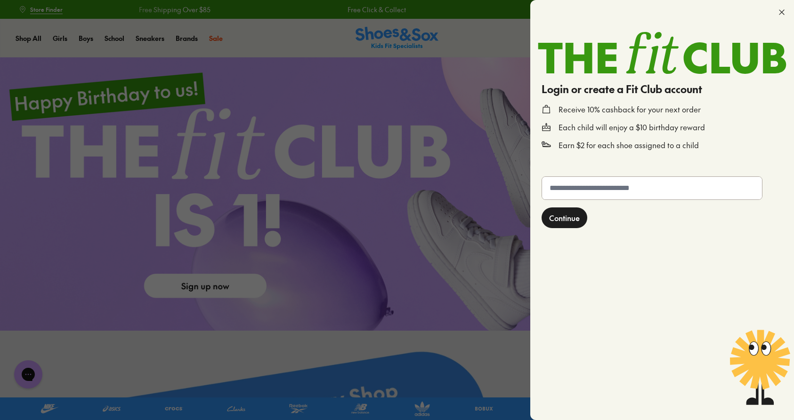
click at [566, 221] on span "Continue" at bounding box center [564, 217] width 31 height 11
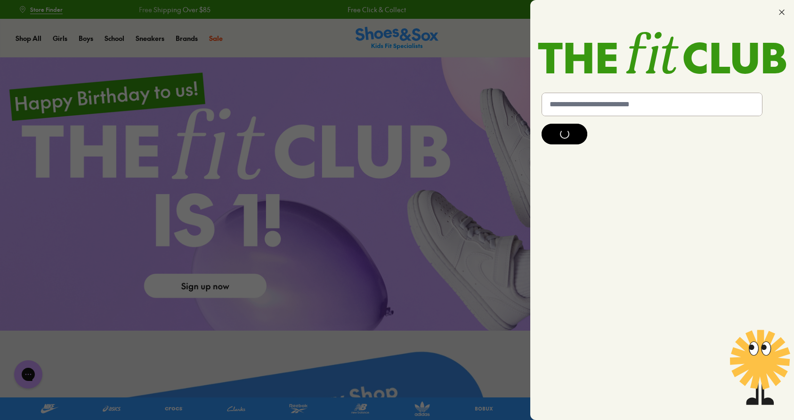
click at [459, 248] on div at bounding box center [397, 210] width 794 height 420
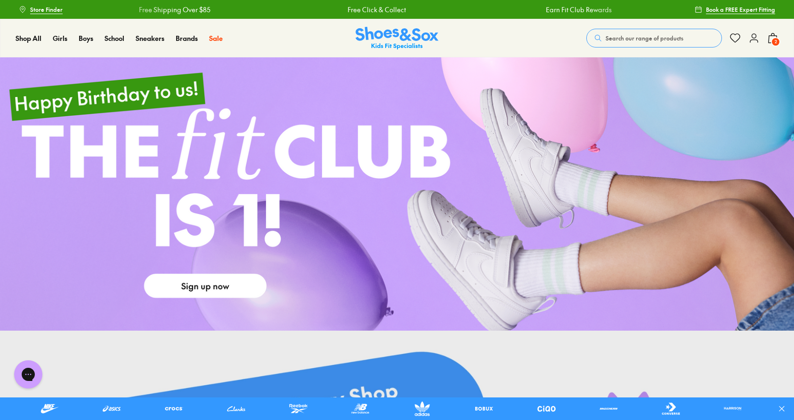
click at [774, 39] on span "2" at bounding box center [775, 41] width 9 height 9
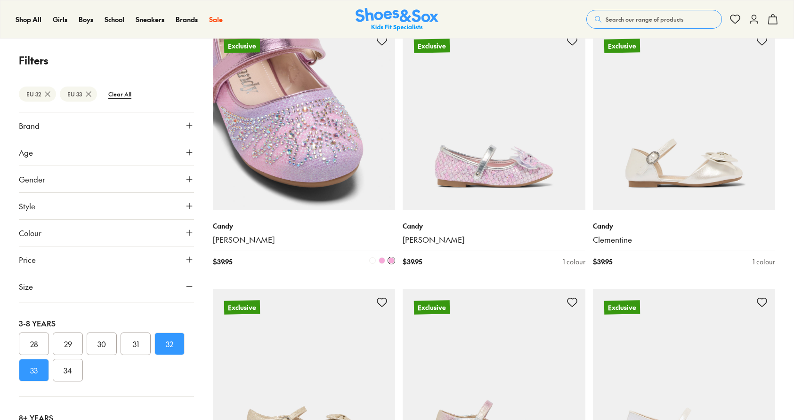
scroll to position [683, 0]
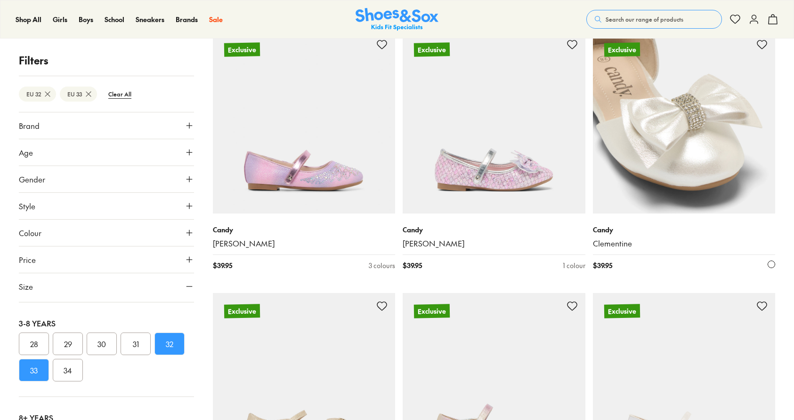
click at [738, 148] on img at bounding box center [684, 123] width 183 height 183
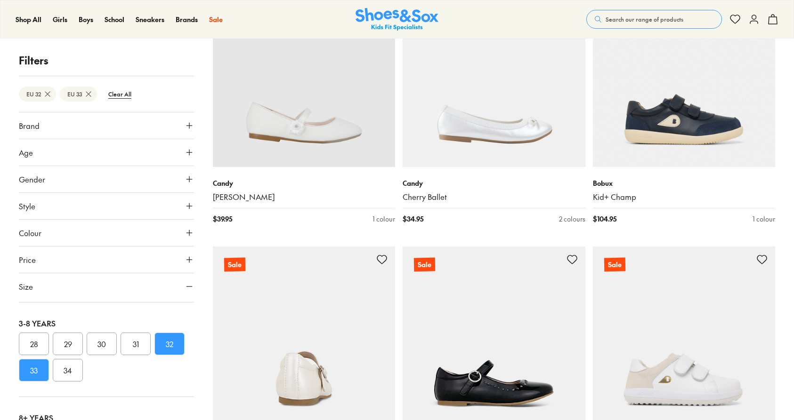
scroll to position [2303, 0]
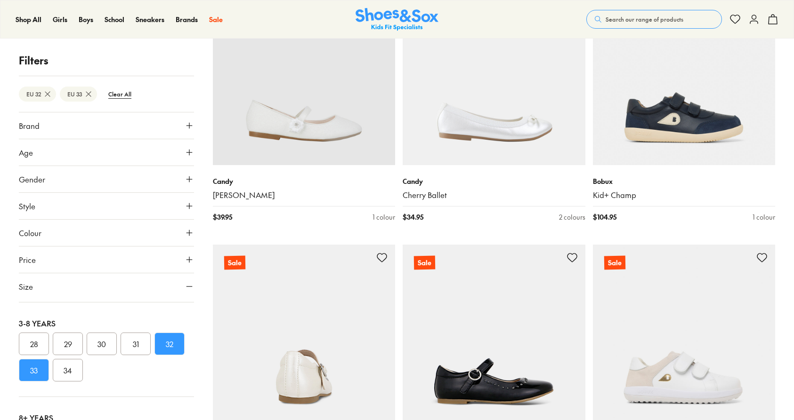
click at [347, 355] on img at bounding box center [304, 336] width 183 height 183
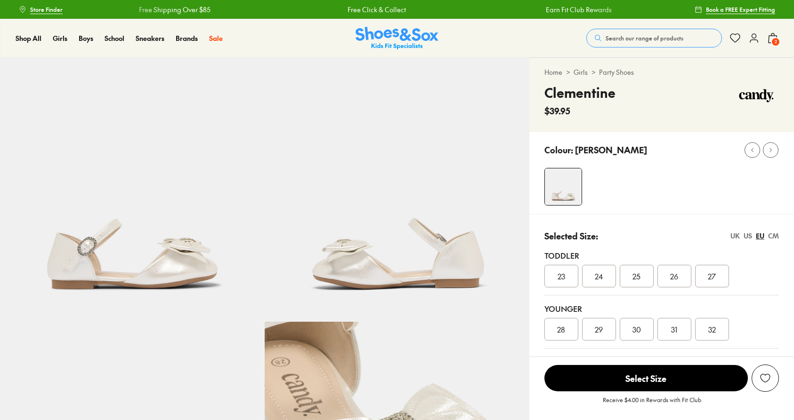
select select "*"
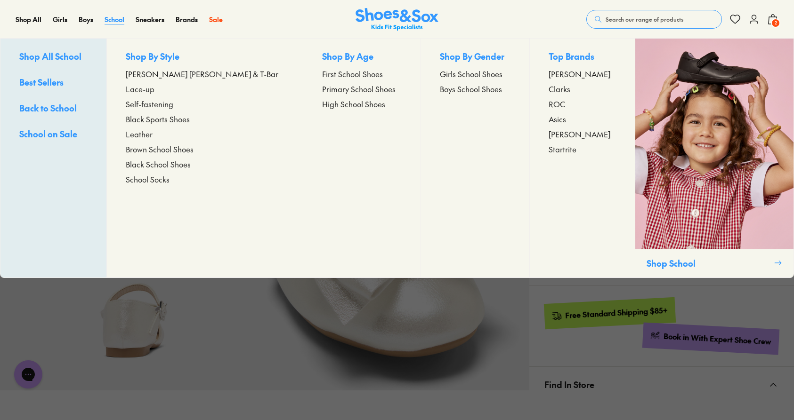
scroll to position [198, 0]
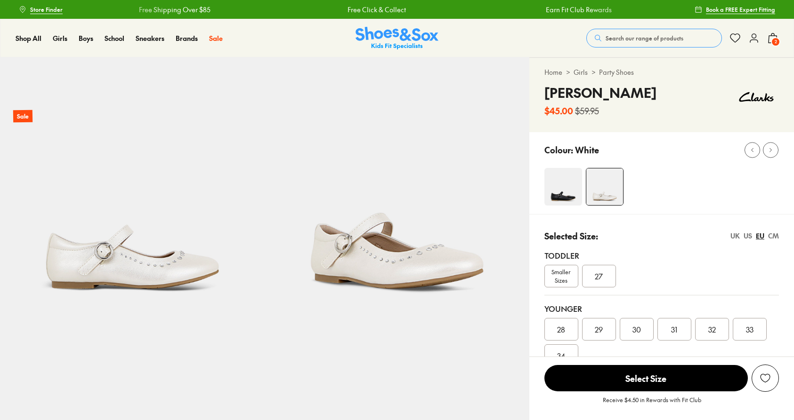
select select "*"
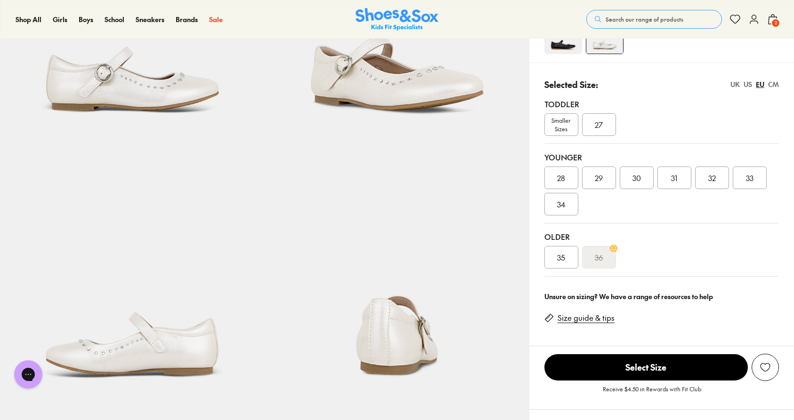
scroll to position [177, 0]
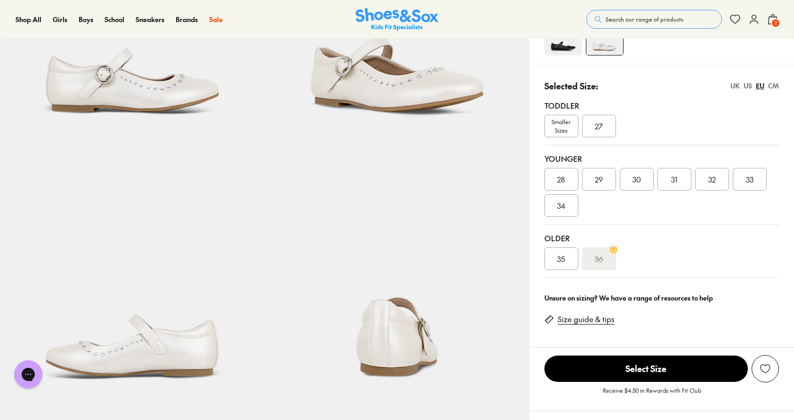
click at [717, 185] on div "32" at bounding box center [712, 179] width 34 height 23
